Goal: Communication & Community: Answer question/provide support

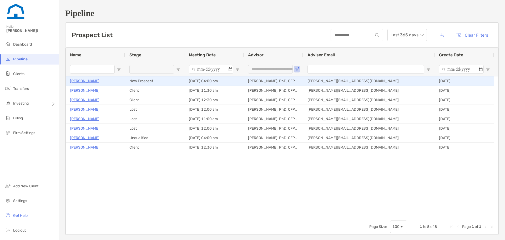
click at [84, 82] on p "[PERSON_NAME]" at bounding box center [84, 81] width 29 height 7
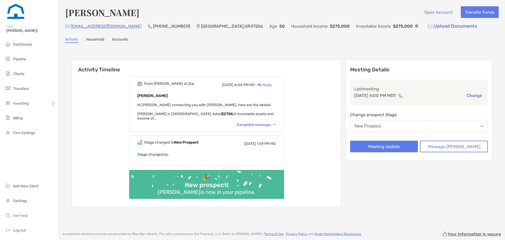
click at [257, 122] on div "Complete message" at bounding box center [256, 124] width 39 height 4
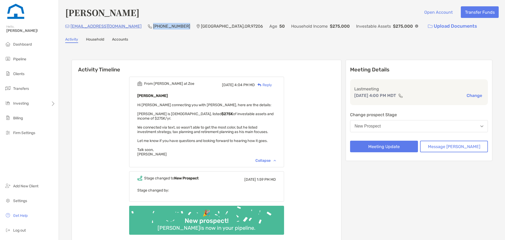
drag, startPoint x: 167, startPoint y: 26, endPoint x: 137, endPoint y: 27, distance: 29.8
click at [153, 27] on p "(415) 885-9485" at bounding box center [171, 26] width 37 height 7
copy p "(415) 885-9485"
drag, startPoint x: 128, startPoint y: 24, endPoint x: 71, endPoint y: 28, distance: 56.7
click at [71, 28] on div "buggier.tot_0u@icloud.com (415) 885-9485 Portland , OR , 97206 Age 50 Household…" at bounding box center [282, 26] width 434 height 11
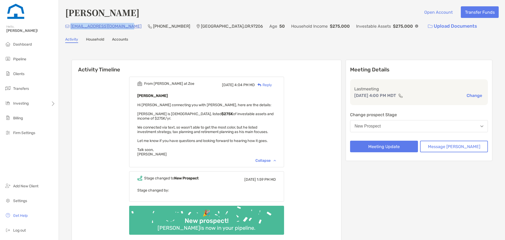
copy p "buggier.tot_0u@icloud.com"
click at [387, 147] on button "Meeting Update" at bounding box center [384, 147] width 68 height 12
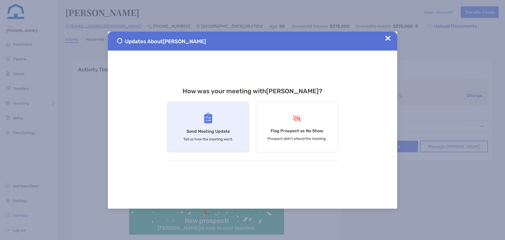
click at [209, 132] on h4 "Send Meeting Update" at bounding box center [208, 131] width 43 height 5
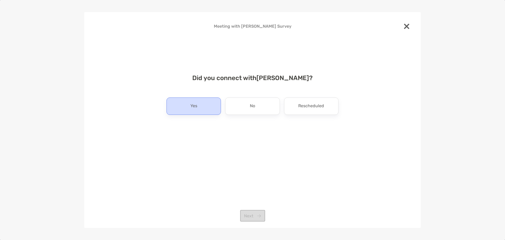
click at [201, 114] on div "Yes" at bounding box center [194, 105] width 54 height 17
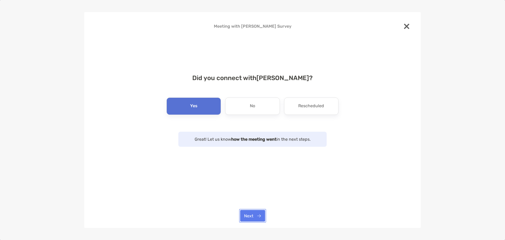
click at [252, 212] on button "Next" at bounding box center [252, 216] width 25 height 12
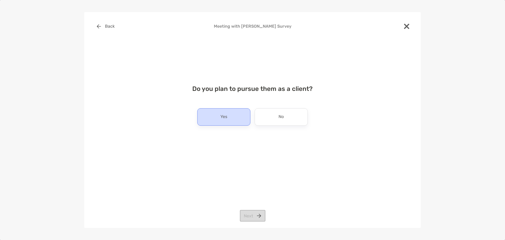
click at [222, 118] on p "Yes" at bounding box center [223, 117] width 7 height 8
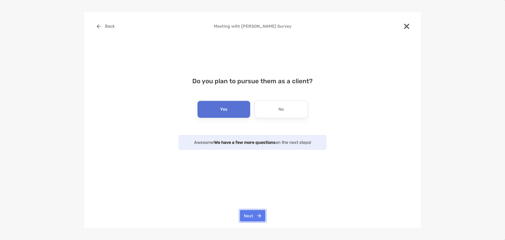
click at [257, 214] on button "Next" at bounding box center [253, 216] width 26 height 12
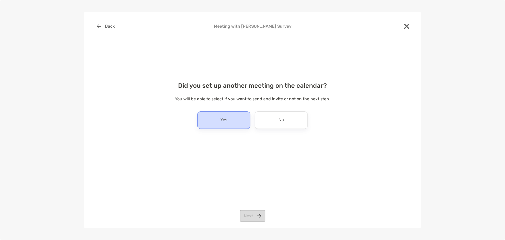
click at [212, 119] on div "Yes" at bounding box center [223, 119] width 53 height 17
click at [256, 218] on button "Next" at bounding box center [253, 216] width 26 height 12
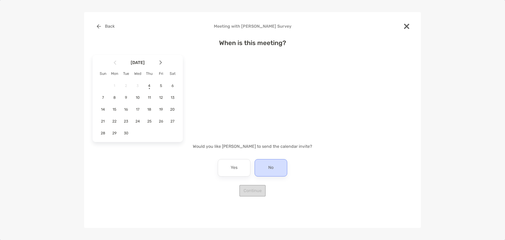
click at [278, 172] on div "No" at bounding box center [271, 167] width 33 height 17
click at [129, 100] on div "9" at bounding box center [126, 97] width 9 height 9
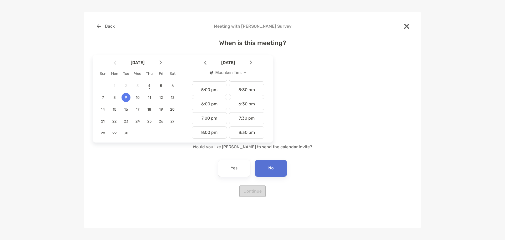
scroll to position [224, 0]
click at [214, 94] on div "4:00 pm" at bounding box center [209, 88] width 35 height 12
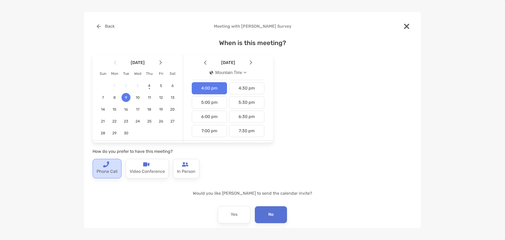
click at [109, 172] on p "Phone Call" at bounding box center [107, 171] width 21 height 8
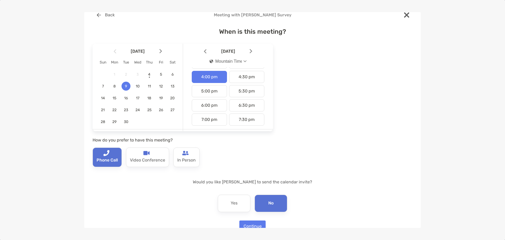
scroll to position [24, 0]
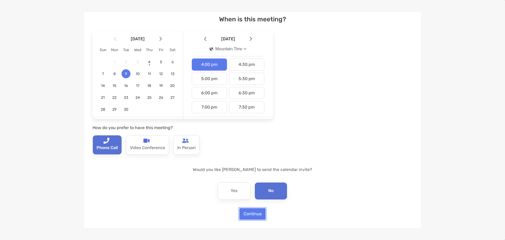
click at [252, 214] on button "Continue" at bounding box center [252, 214] width 26 height 12
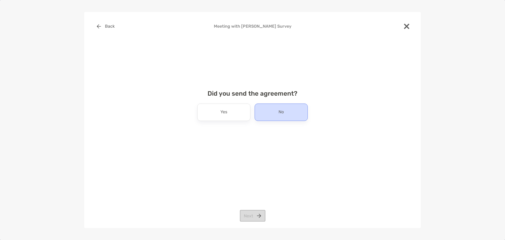
click at [290, 114] on div "No" at bounding box center [281, 111] width 53 height 17
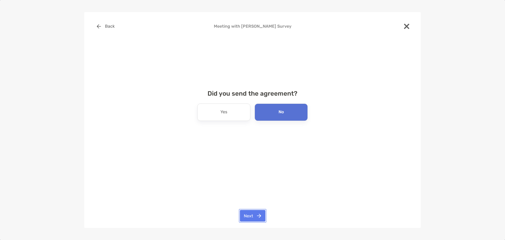
click at [259, 213] on button "Next" at bounding box center [253, 216] width 26 height 12
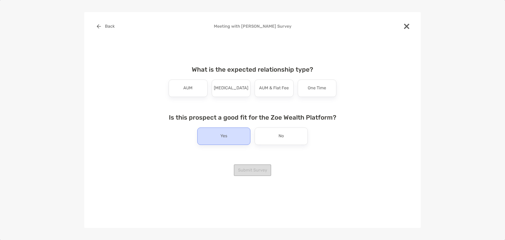
click at [222, 136] on p "Yes" at bounding box center [223, 136] width 7 height 8
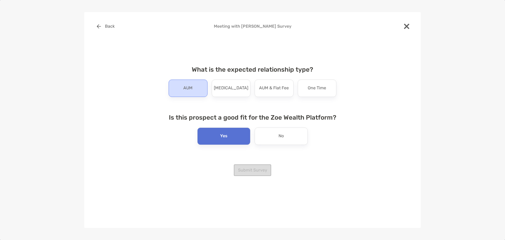
click at [196, 94] on div "AUM" at bounding box center [188, 87] width 39 height 17
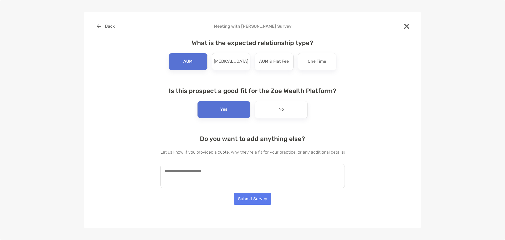
click at [209, 180] on textarea at bounding box center [253, 176] width 184 height 24
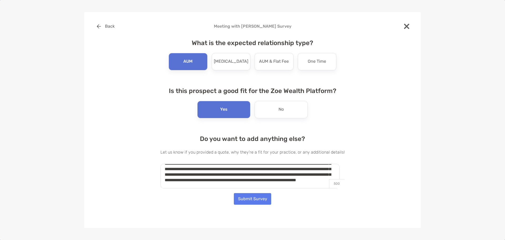
scroll to position [19, 0]
type textarea "**********"
click at [250, 198] on button "Submit Survey" at bounding box center [252, 199] width 37 height 12
